Goal: Information Seeking & Learning: Learn about a topic

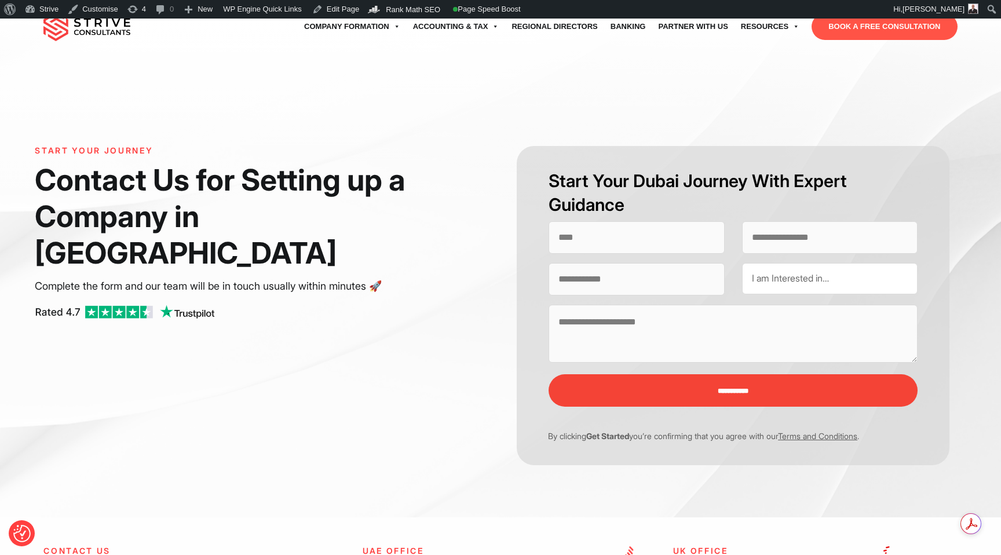
select select "Contact form"
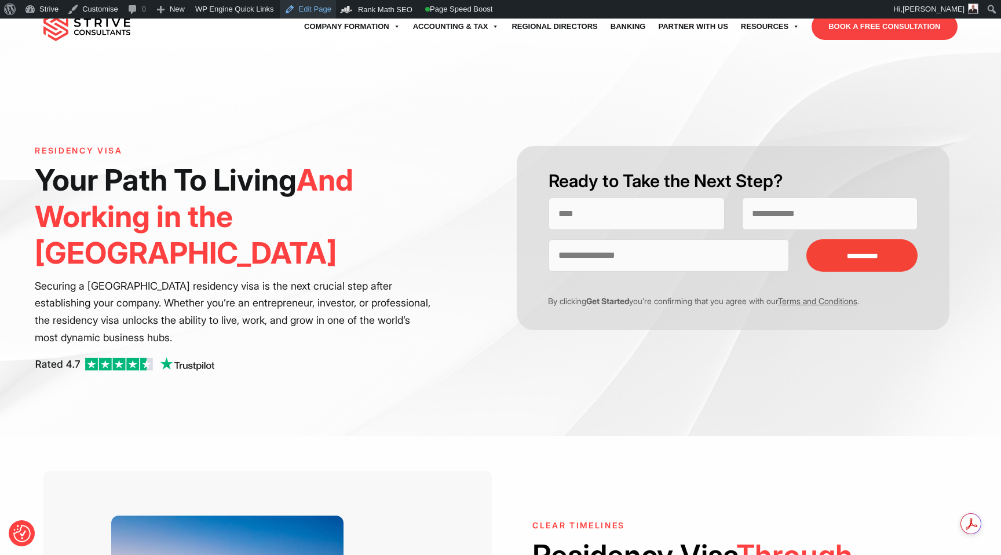
click at [319, 7] on link "Edit Page" at bounding box center [308, 9] width 56 height 19
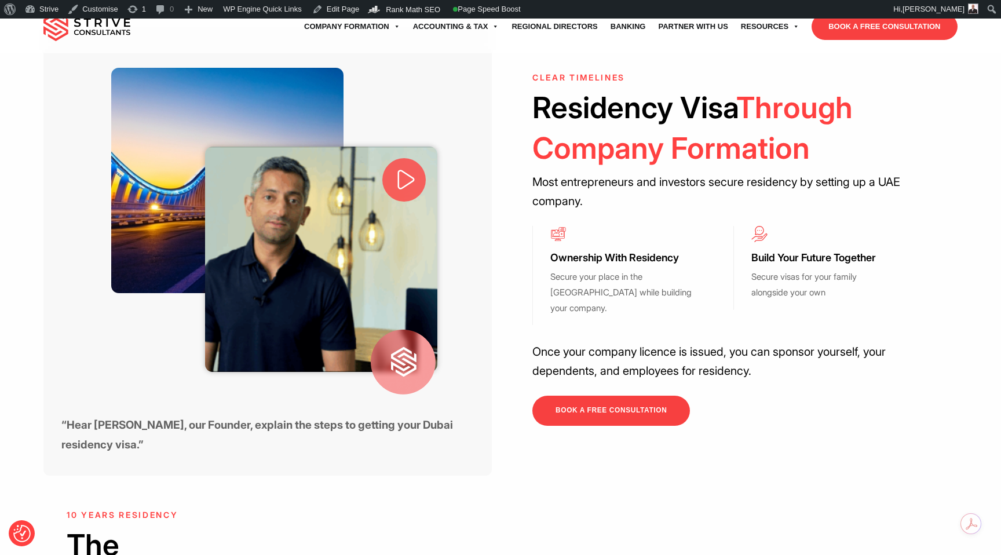
scroll to position [444, 0]
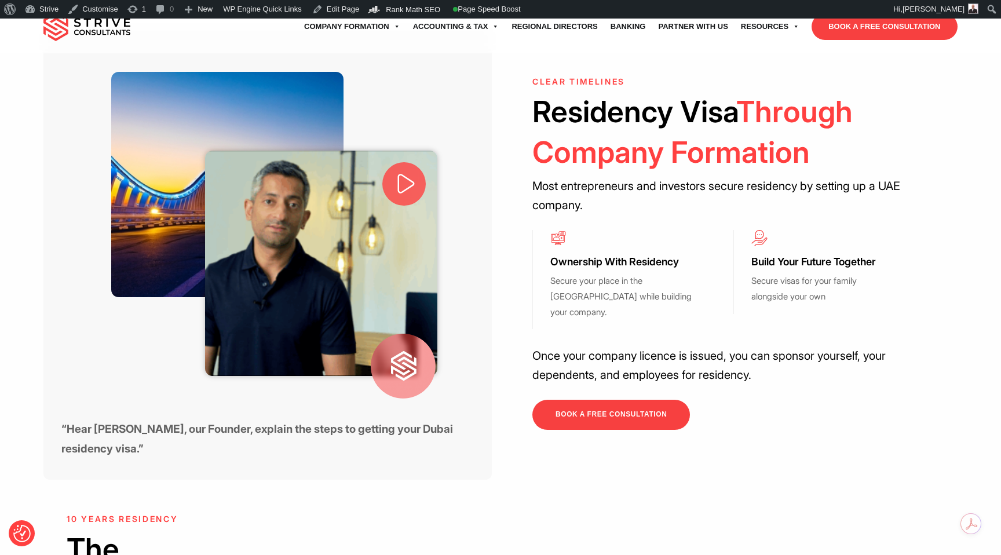
click at [419, 162] on span at bounding box center [403, 183] width 43 height 43
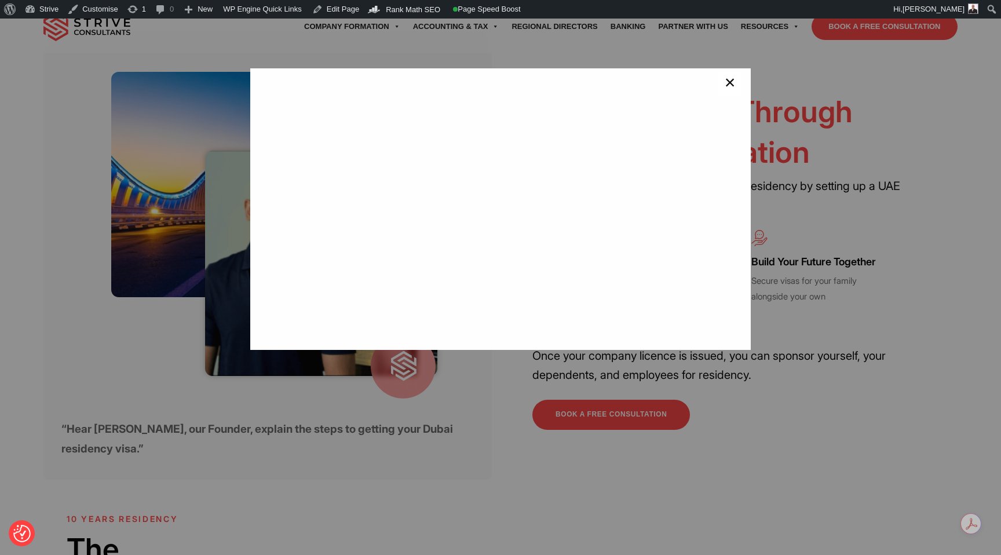
click at [731, 92] on span "×" at bounding box center [730, 84] width 11 height 23
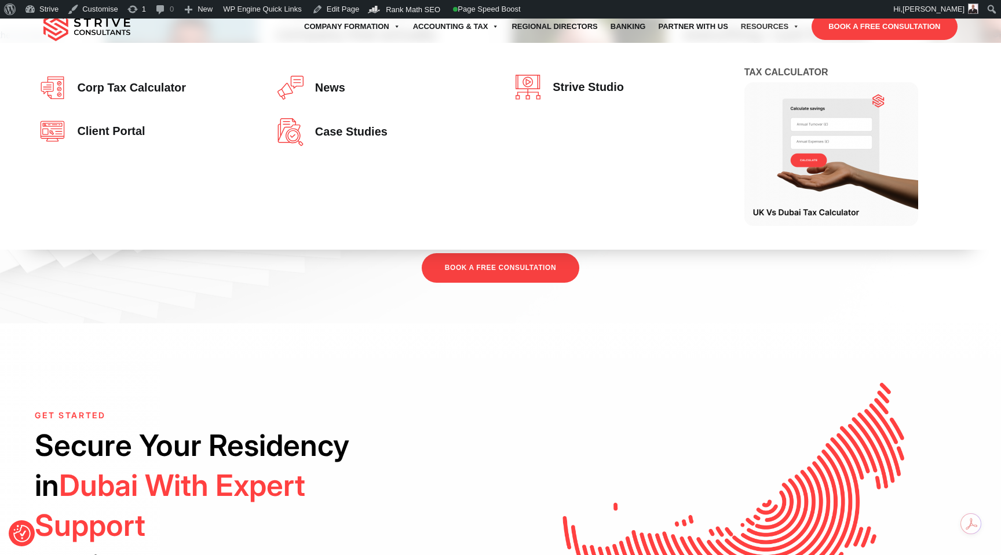
scroll to position [1893, 0]
